Goal: Transaction & Acquisition: Subscribe to service/newsletter

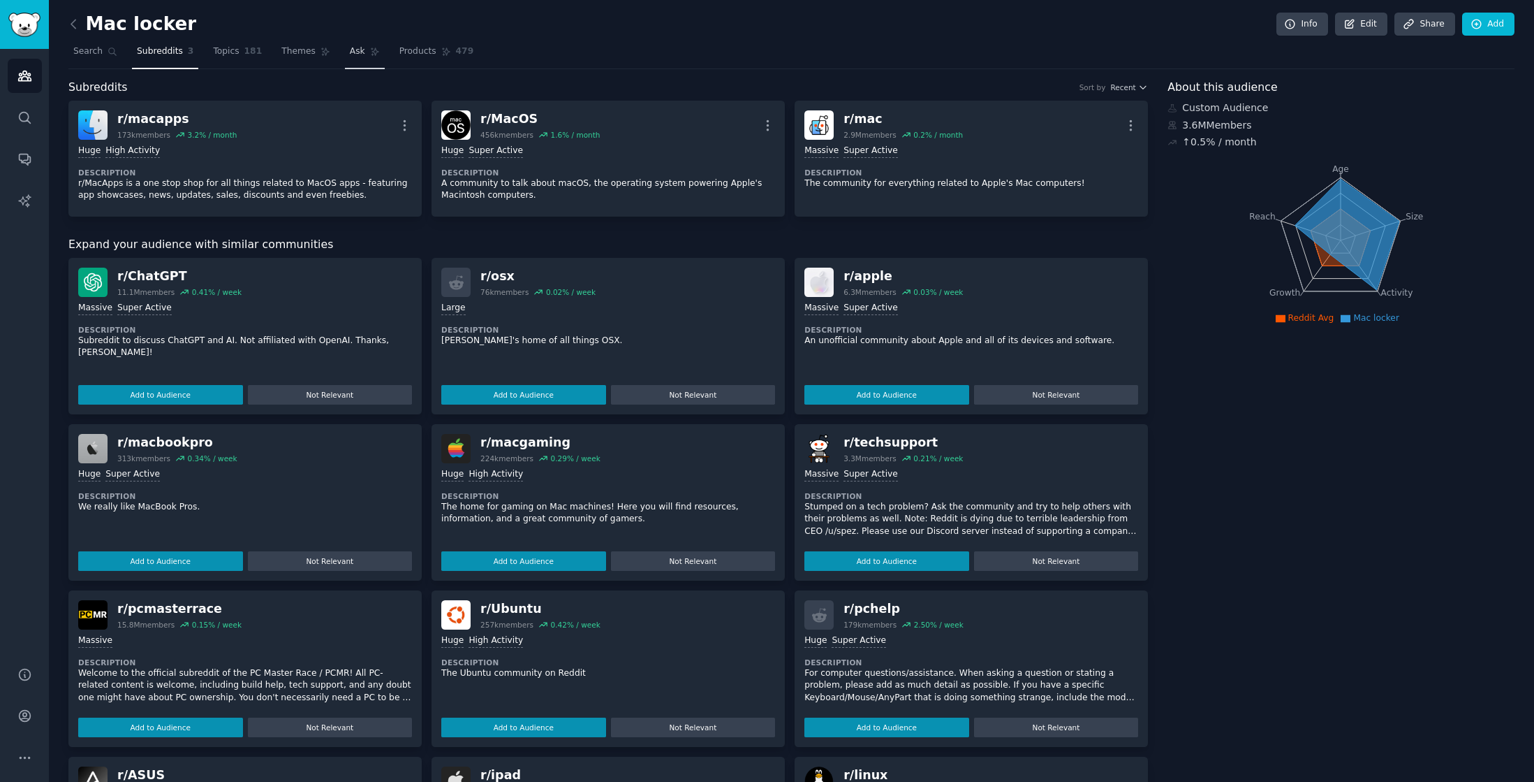
click at [356, 56] on span "Ask" at bounding box center [357, 51] width 15 height 13
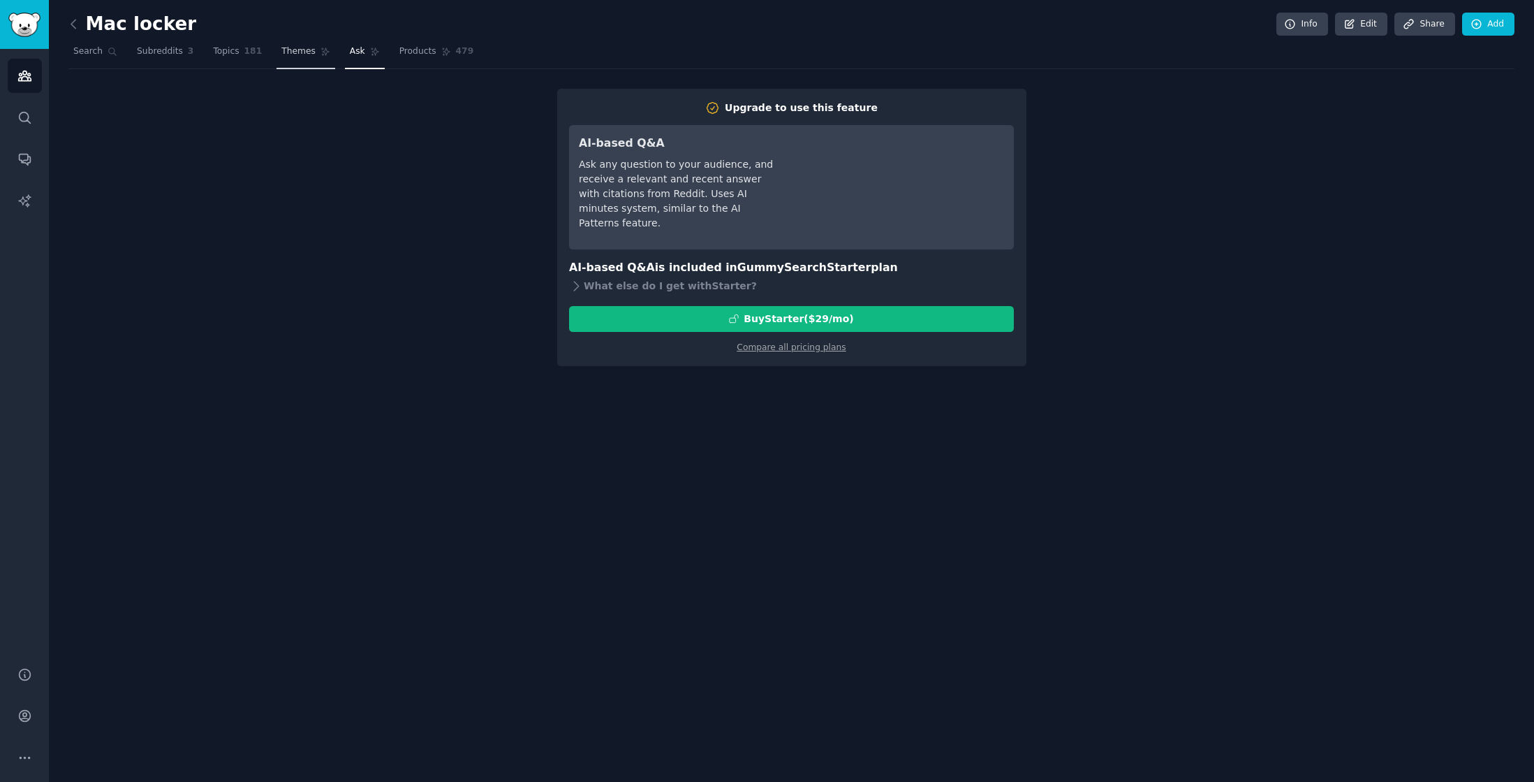
click at [298, 54] on span "Themes" at bounding box center [298, 51] width 34 height 13
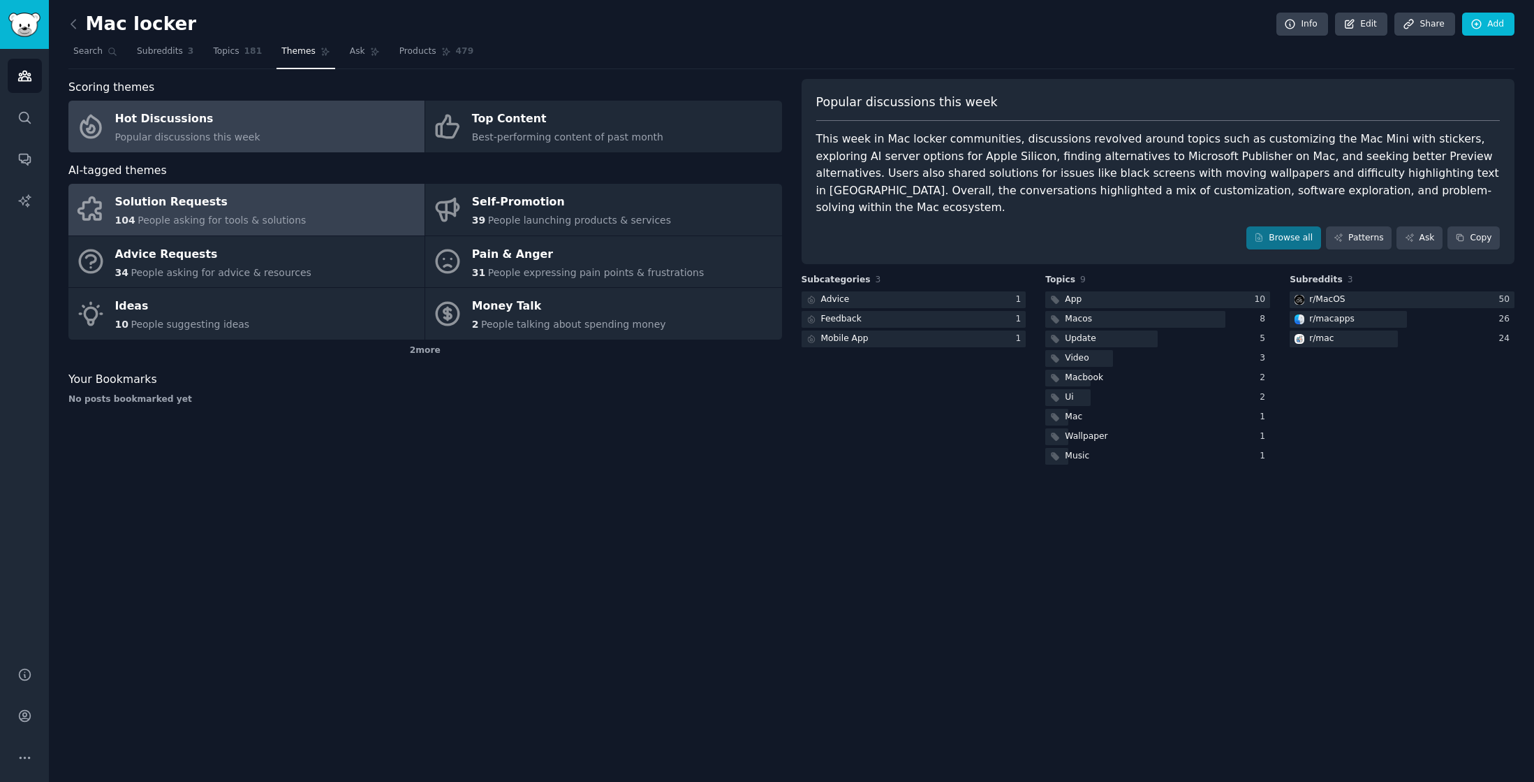
click at [175, 207] on div "Solution Requests" at bounding box center [210, 202] width 191 height 22
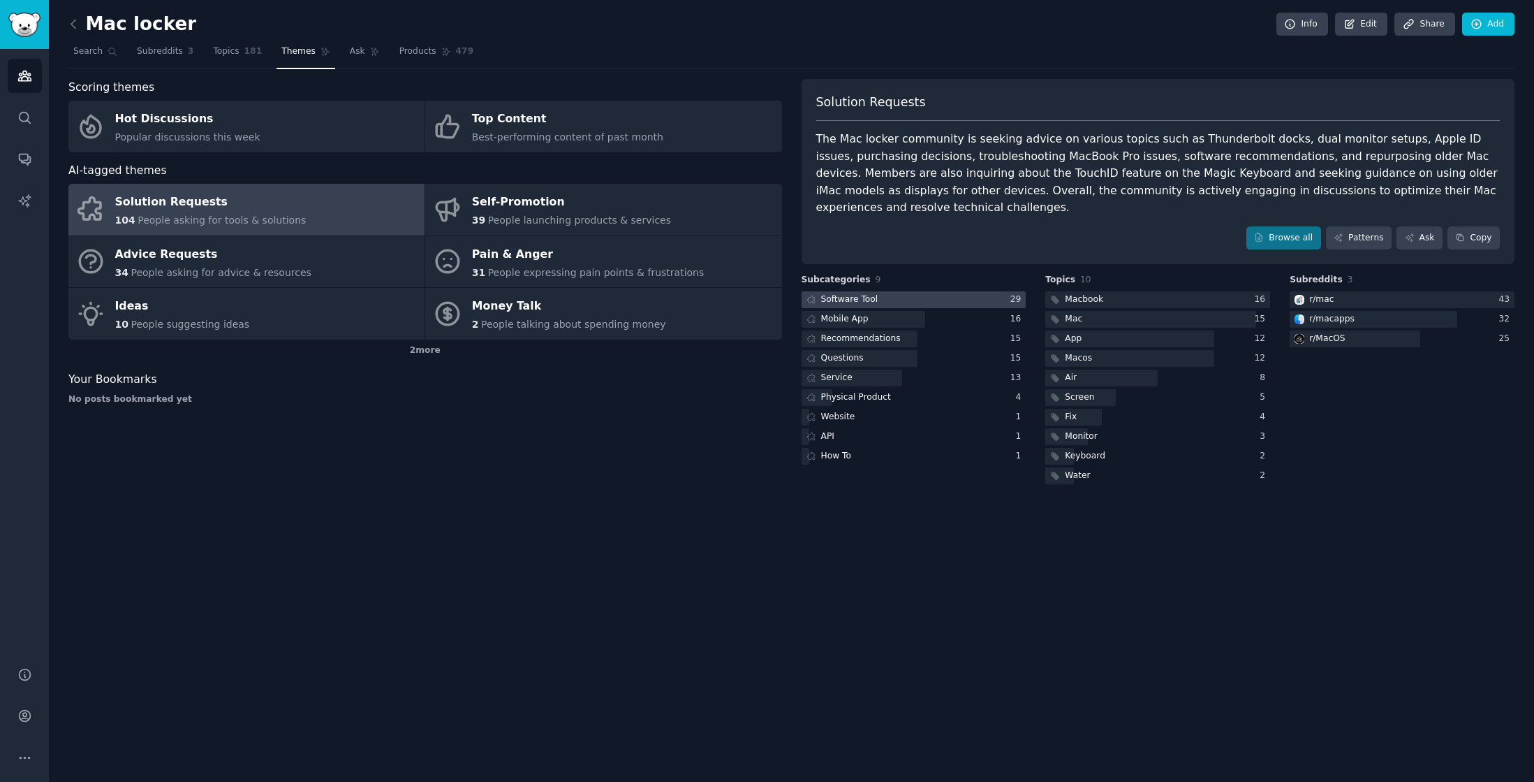
click at [886, 296] on div at bounding box center [914, 299] width 225 height 17
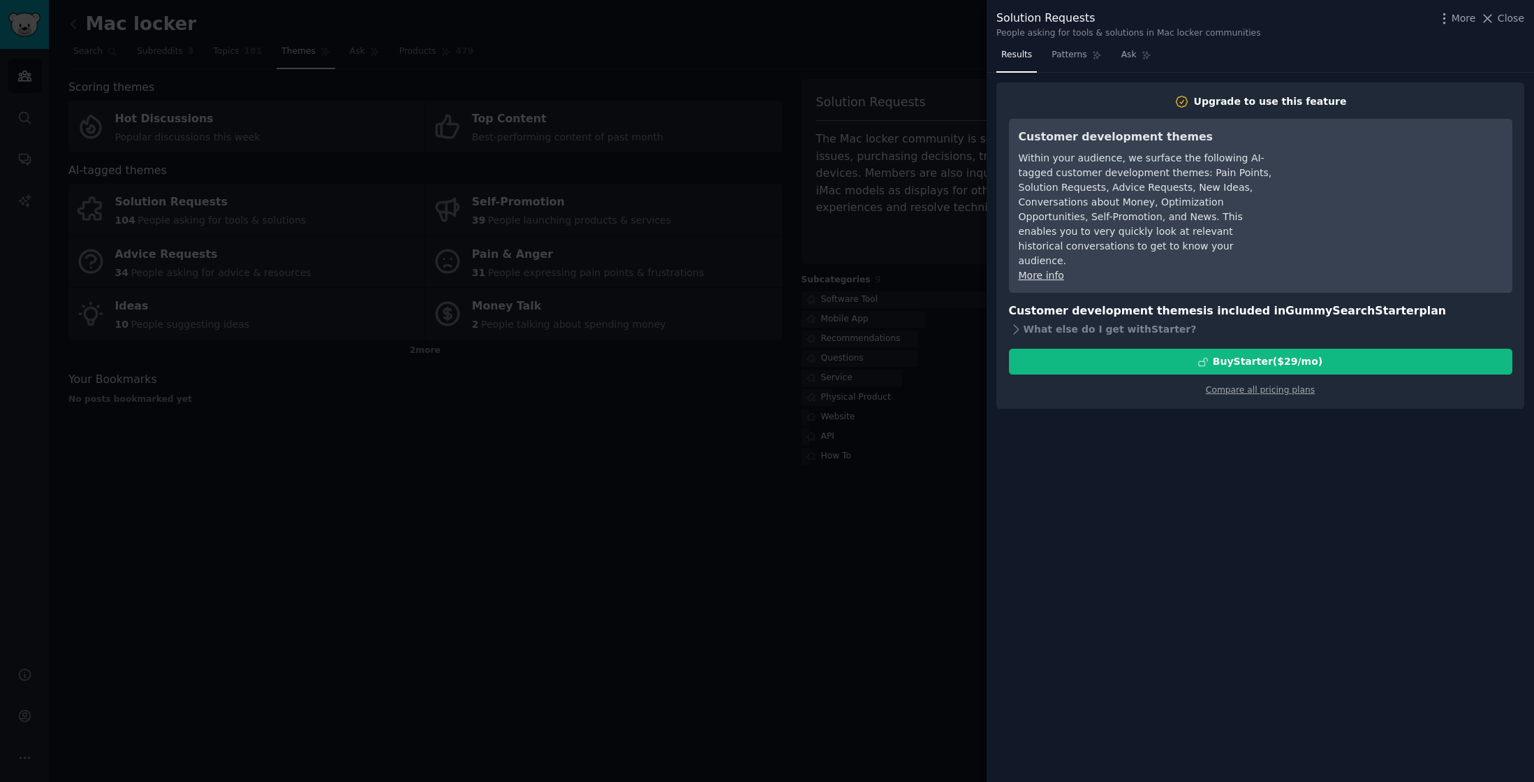
click at [736, 458] on div at bounding box center [767, 391] width 1534 height 782
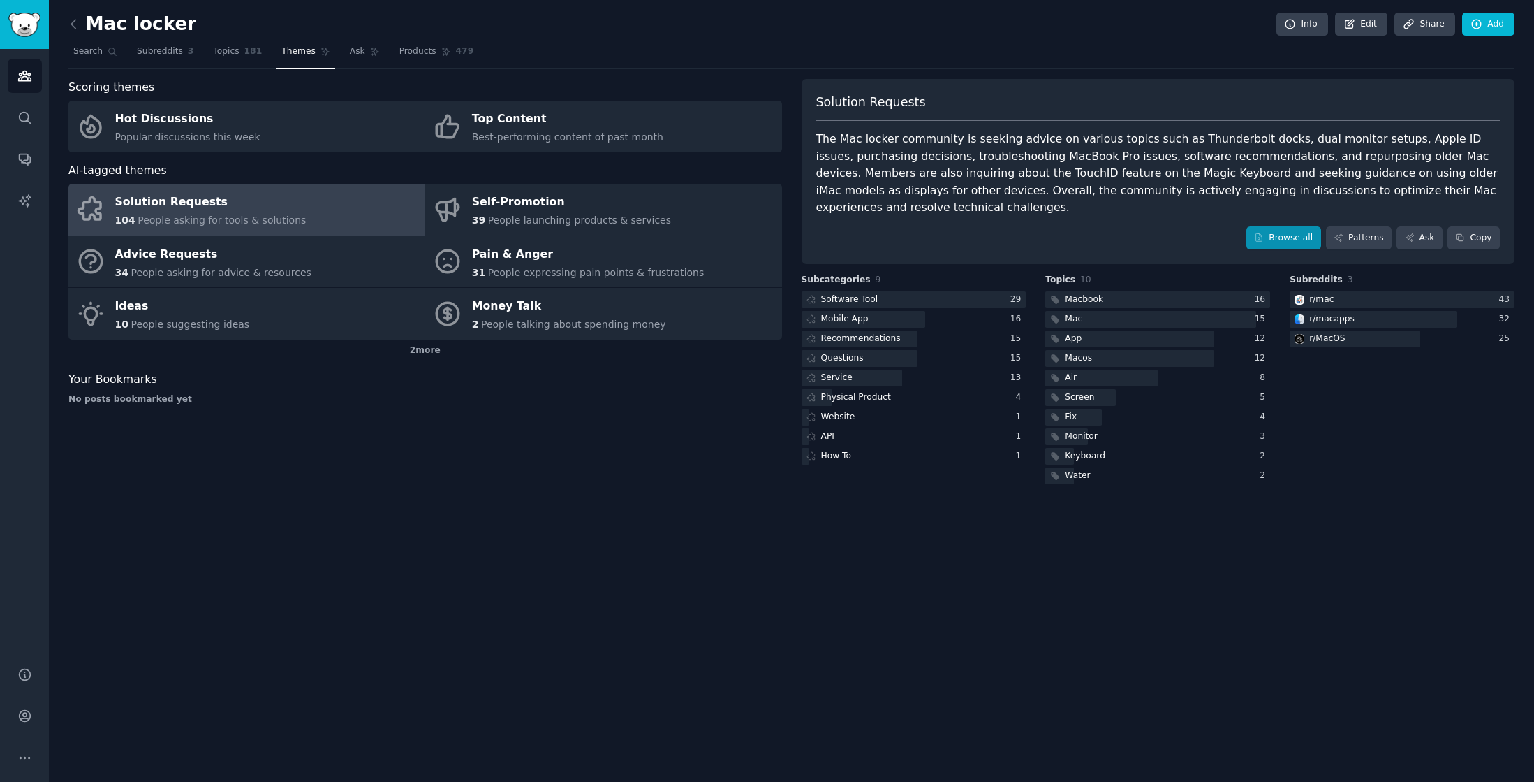
click at [1292, 237] on link "Browse all" at bounding box center [1284, 238] width 75 height 24
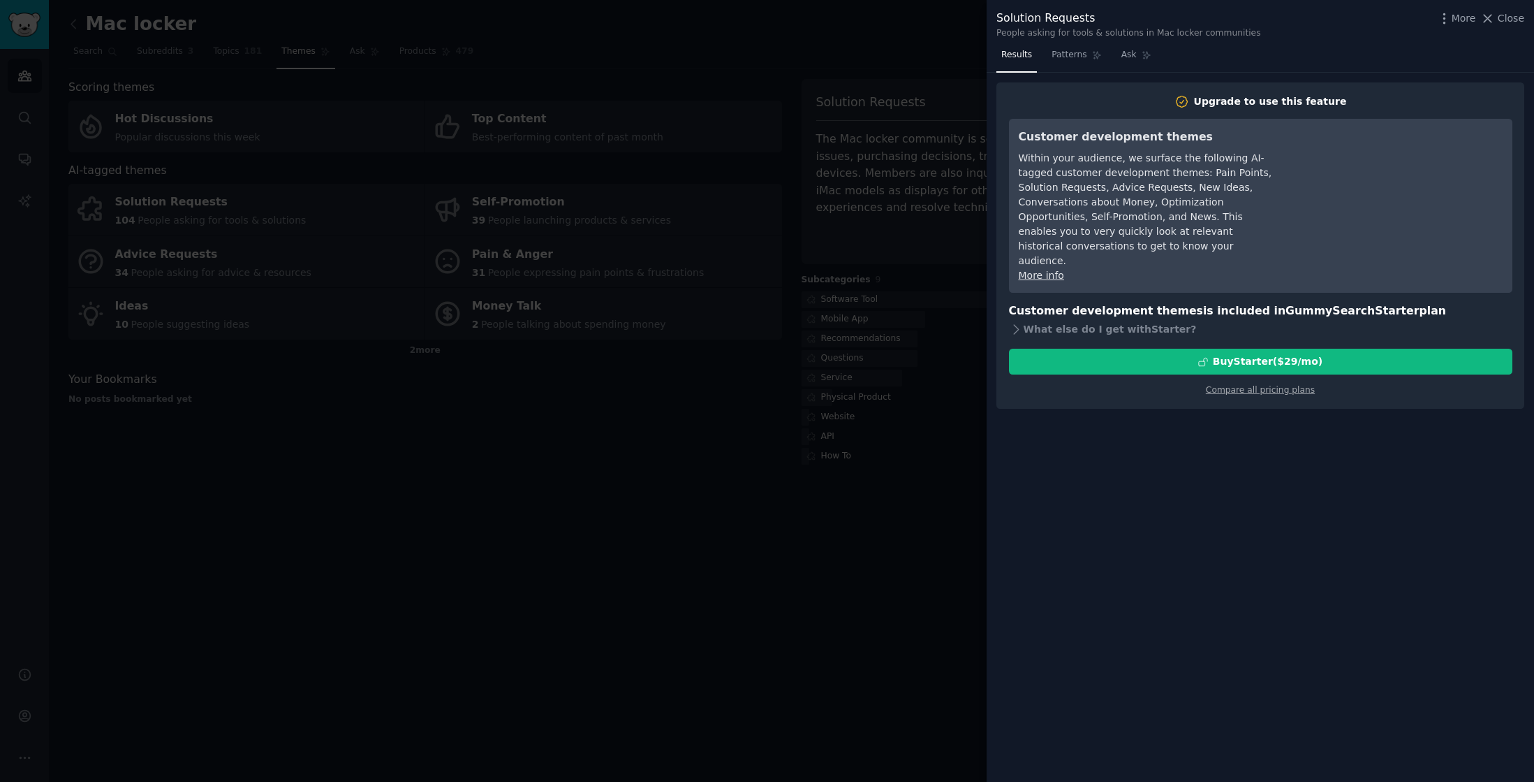
click at [1279, 381] on div "Upgrade to use this feature Customer development themes Within your audience, w…" at bounding box center [1261, 245] width 528 height 327
click at [1281, 385] on link "Compare all pricing plans" at bounding box center [1260, 390] width 109 height 10
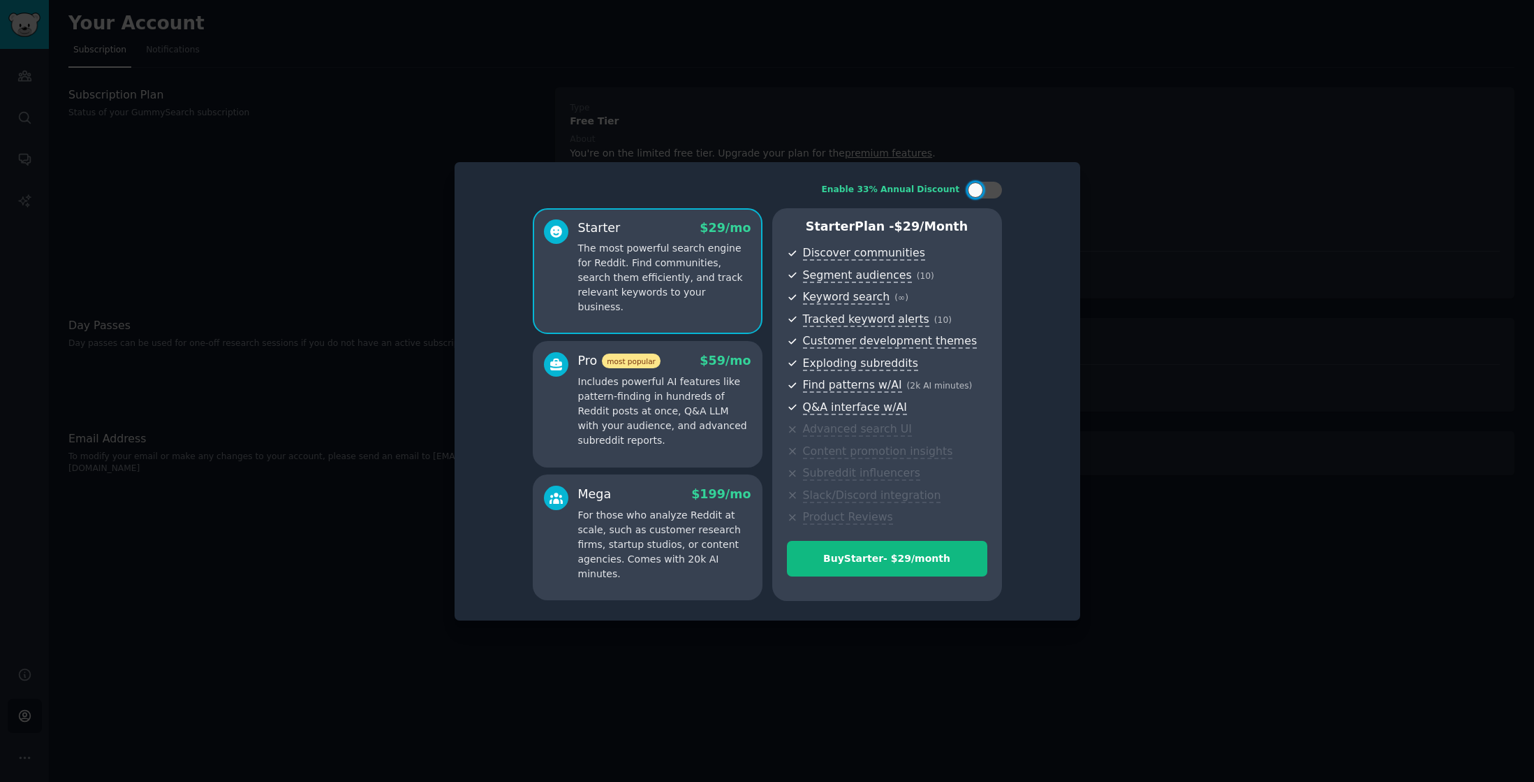
click at [1006, 73] on div at bounding box center [767, 391] width 1534 height 782
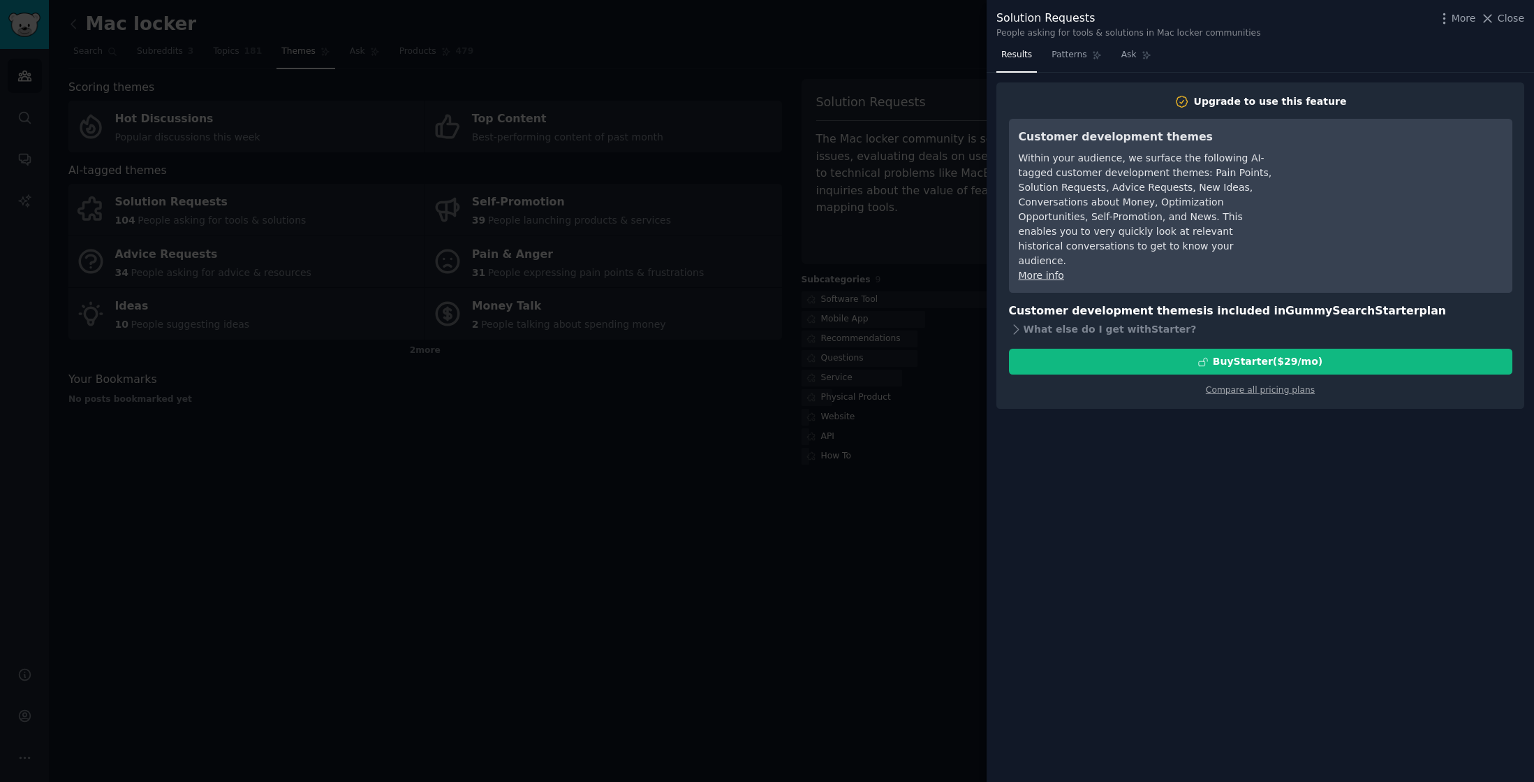
click at [871, 67] on div at bounding box center [767, 391] width 1534 height 782
